Goal: Check status: Check status

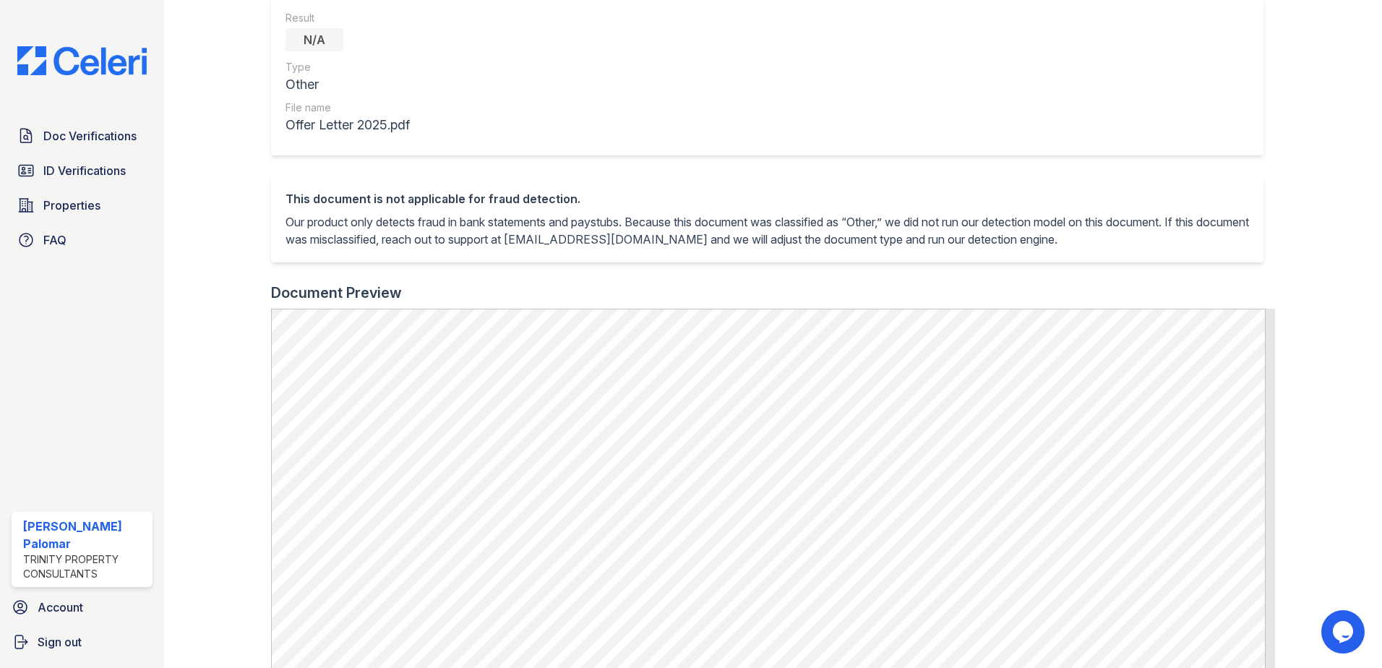
scroll to position [361, 0]
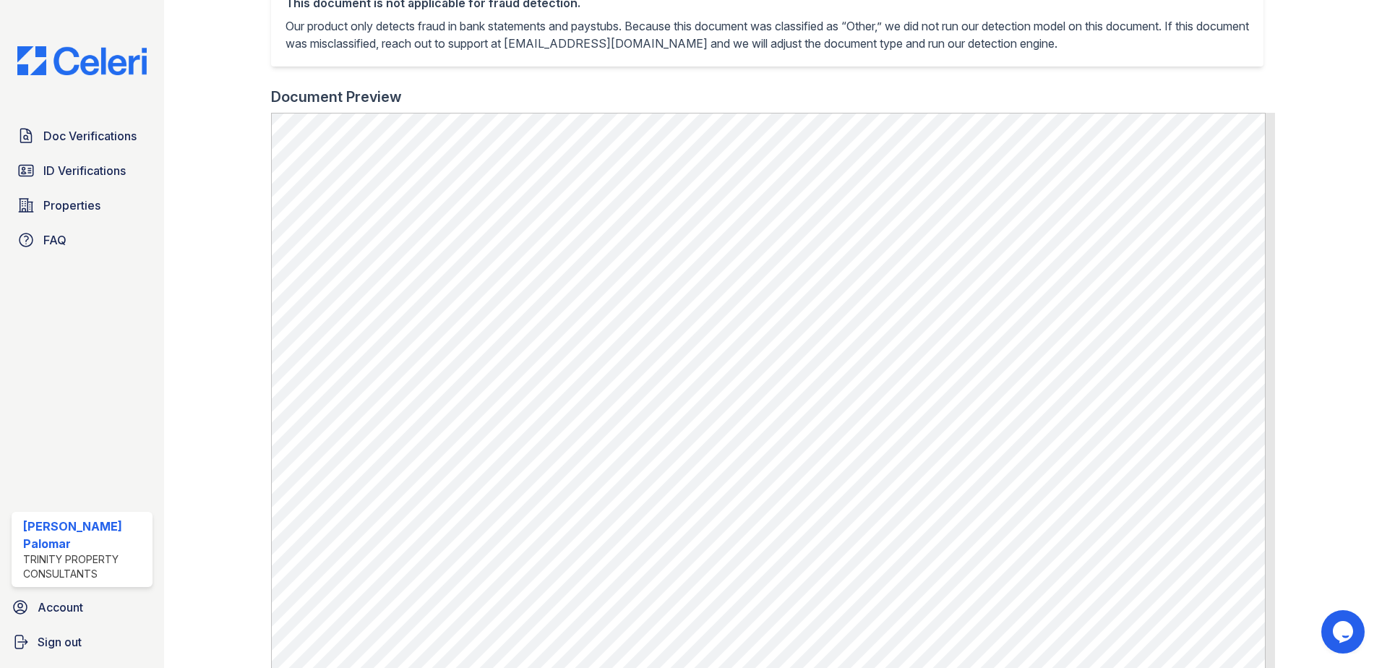
click at [86, 151] on div "Doc Verifications ID Verifications Properties FAQ" at bounding box center [82, 187] width 153 height 133
click at [82, 160] on link "ID Verifications" at bounding box center [82, 170] width 141 height 29
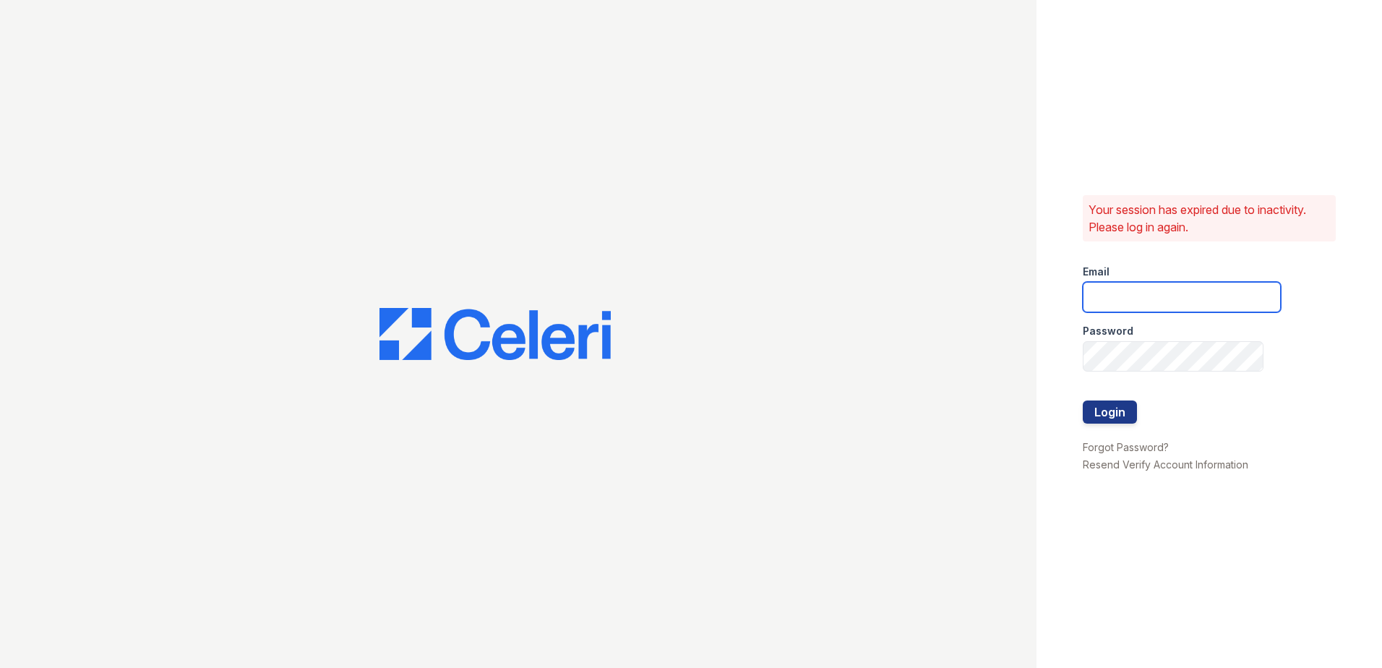
type input "[EMAIL_ADDRESS][DOMAIN_NAME]"
click at [1105, 418] on button "Login" at bounding box center [1110, 411] width 54 height 23
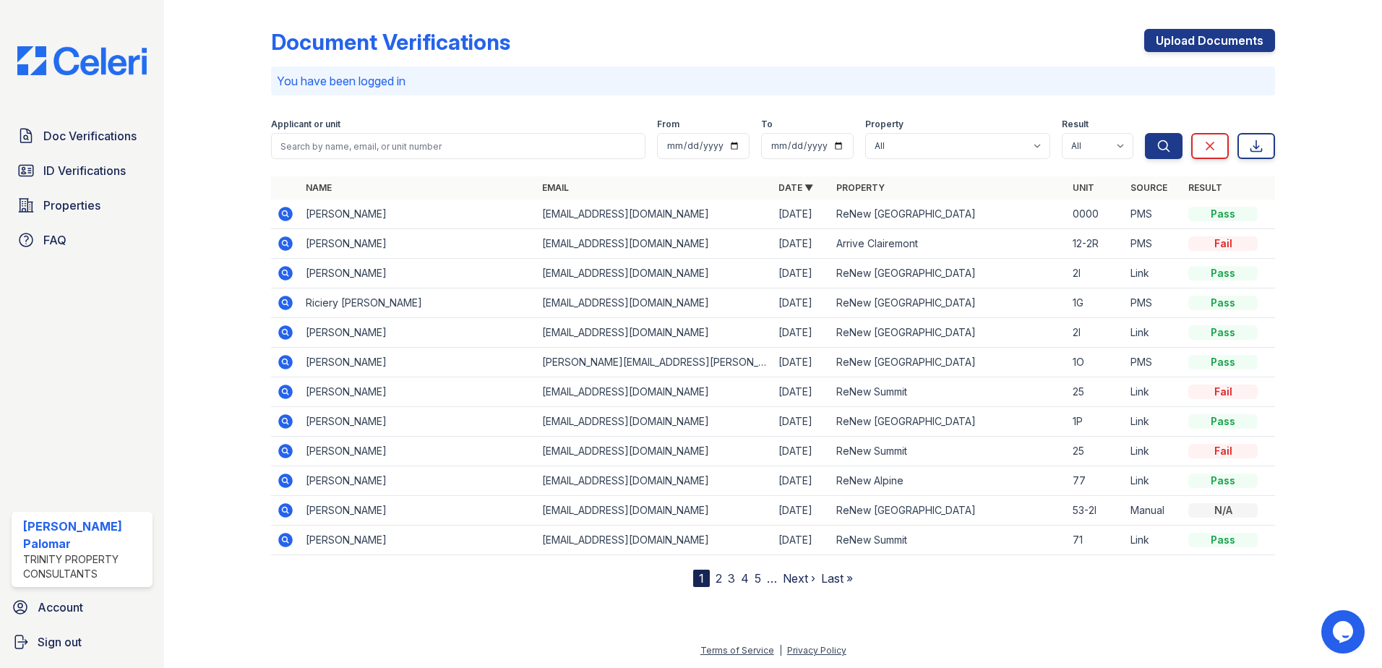
click at [334, 558] on div "Name Email Date ▼ Property Unit Source Result Tariq Young tyoungsbusiness@outlo…" at bounding box center [773, 381] width 1004 height 411
click at [63, 181] on link "ID Verifications" at bounding box center [82, 170] width 141 height 29
click at [64, 181] on link "ID Verifications" at bounding box center [82, 170] width 141 height 29
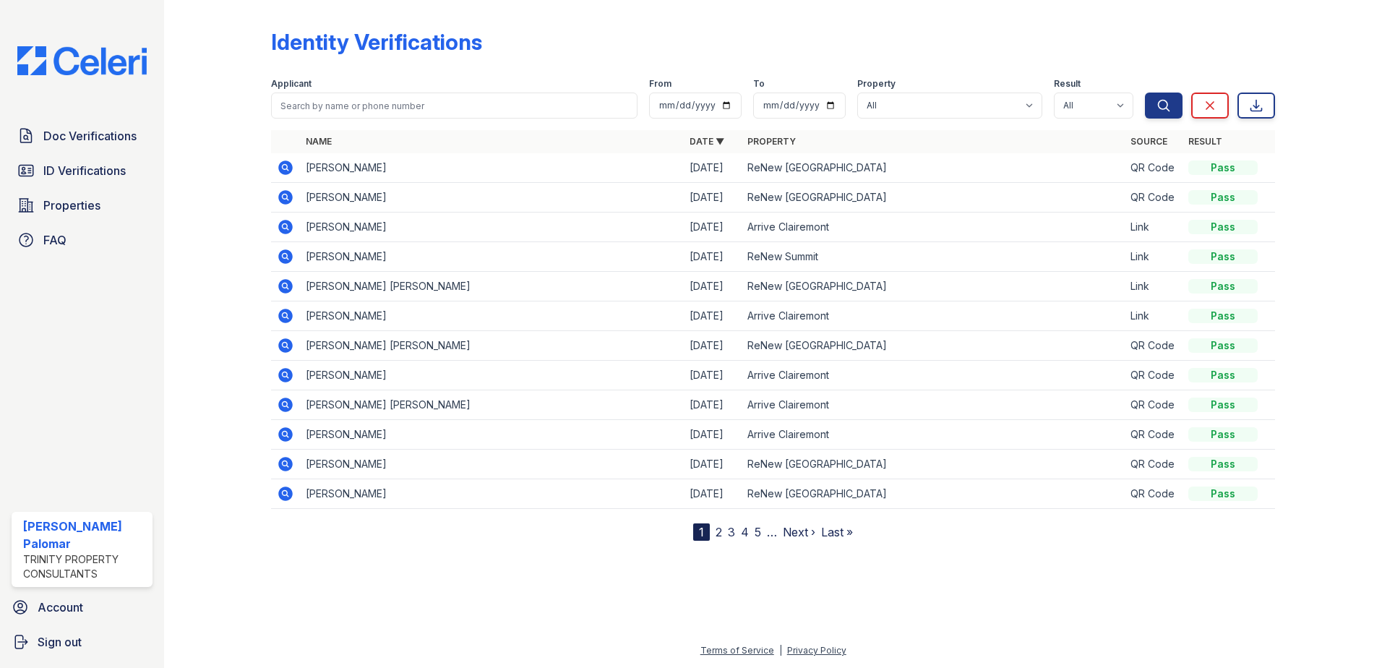
click at [288, 258] on icon at bounding box center [285, 256] width 17 height 17
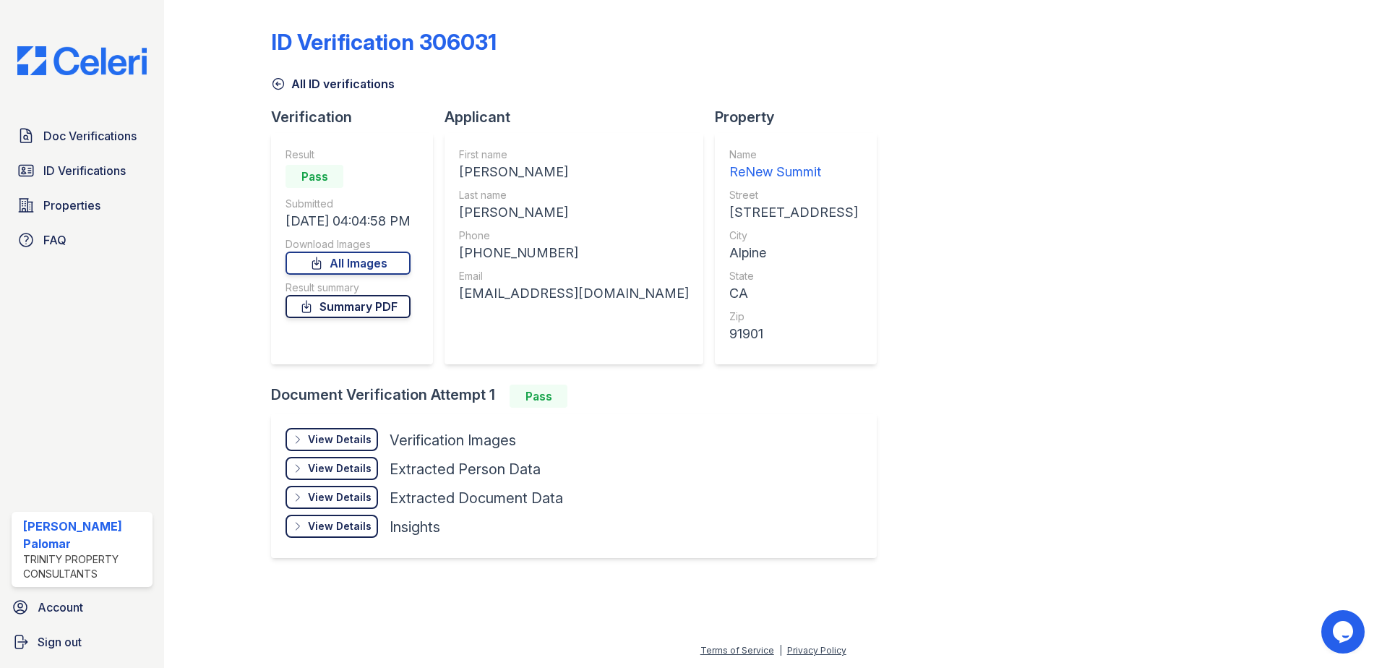
click at [380, 306] on link "Summary PDF" at bounding box center [348, 306] width 125 height 23
click at [380, 262] on link "All Images" at bounding box center [348, 263] width 125 height 23
click at [351, 432] on div "View Details" at bounding box center [340, 439] width 64 height 14
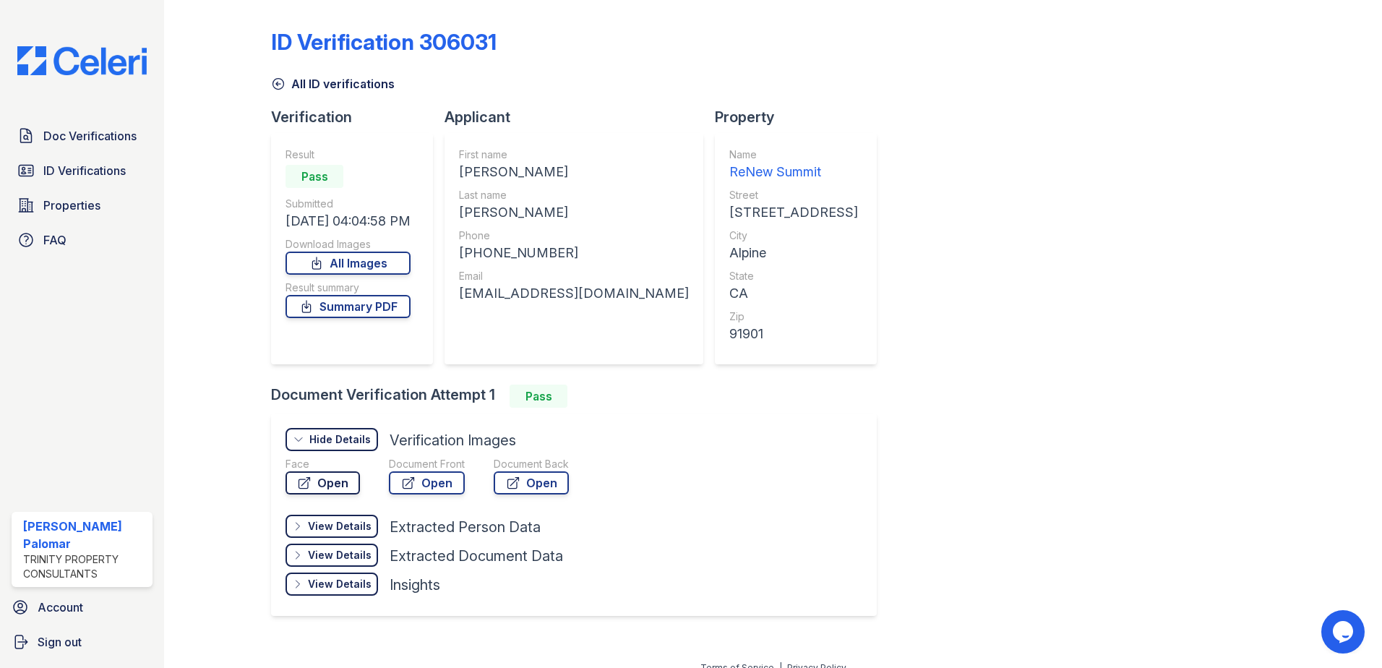
click at [350, 486] on link "Open" at bounding box center [323, 482] width 74 height 23
click at [87, 140] on span "Doc Verifications" at bounding box center [89, 135] width 93 height 17
